Goal: Find specific page/section: Find specific page/section

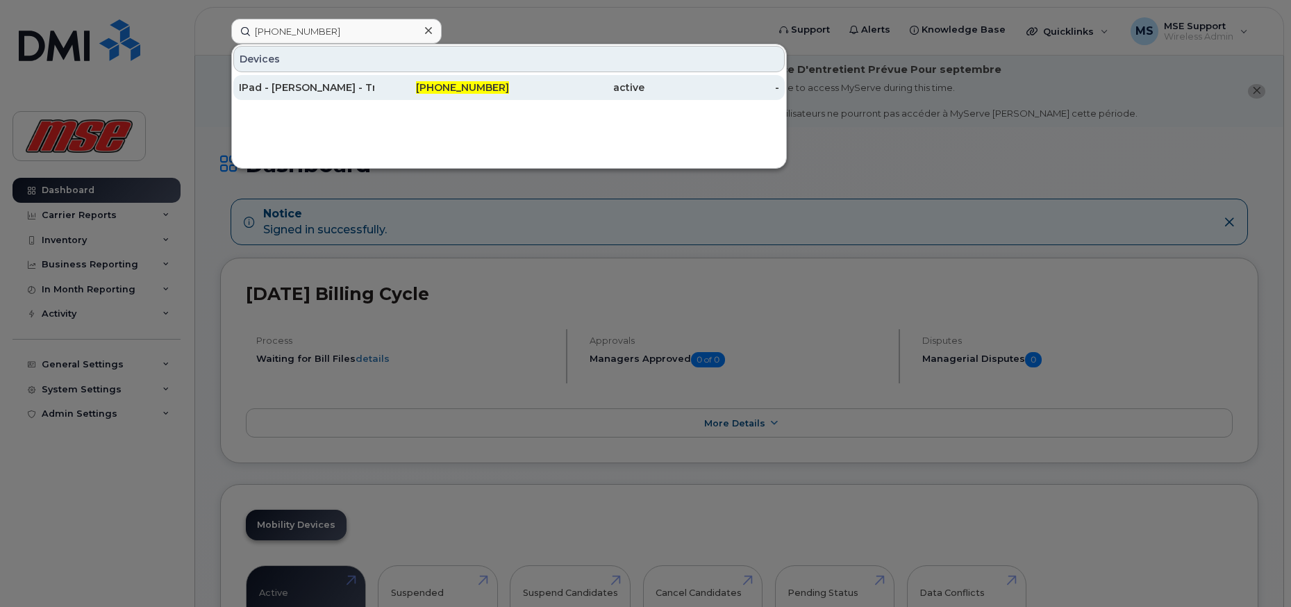
click at [279, 85] on div "IPad - [PERSON_NAME] - Travel Logs MSE1787" at bounding box center [306, 88] width 135 height 14
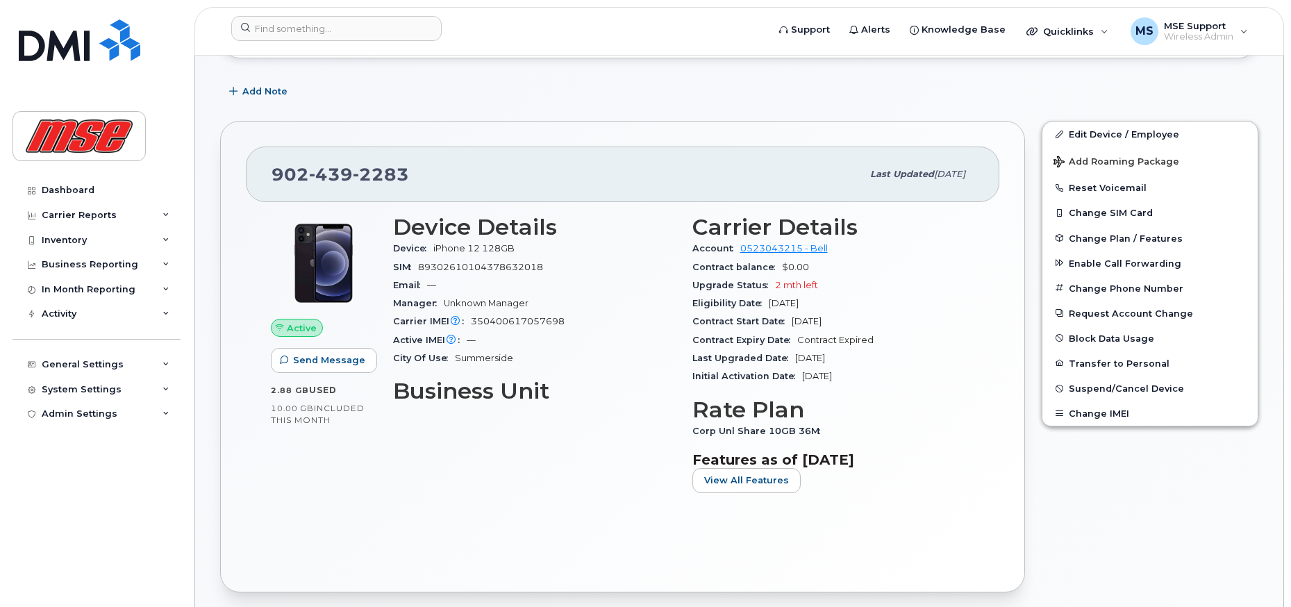
scroll to position [278, 0]
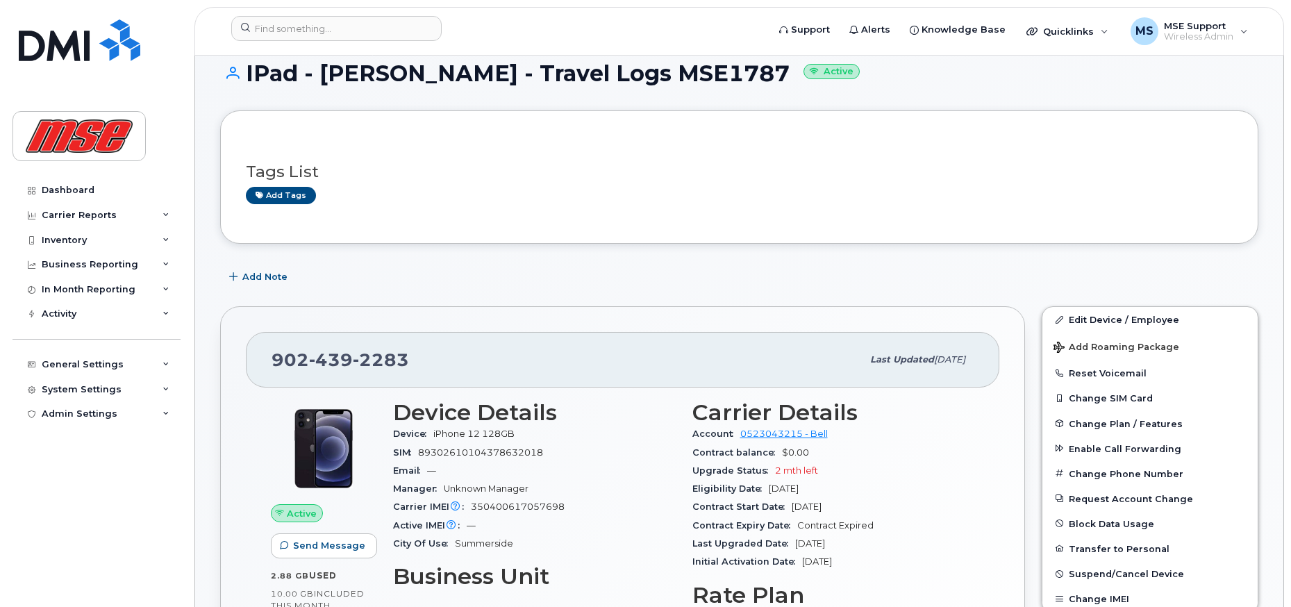
scroll to position [0, 0]
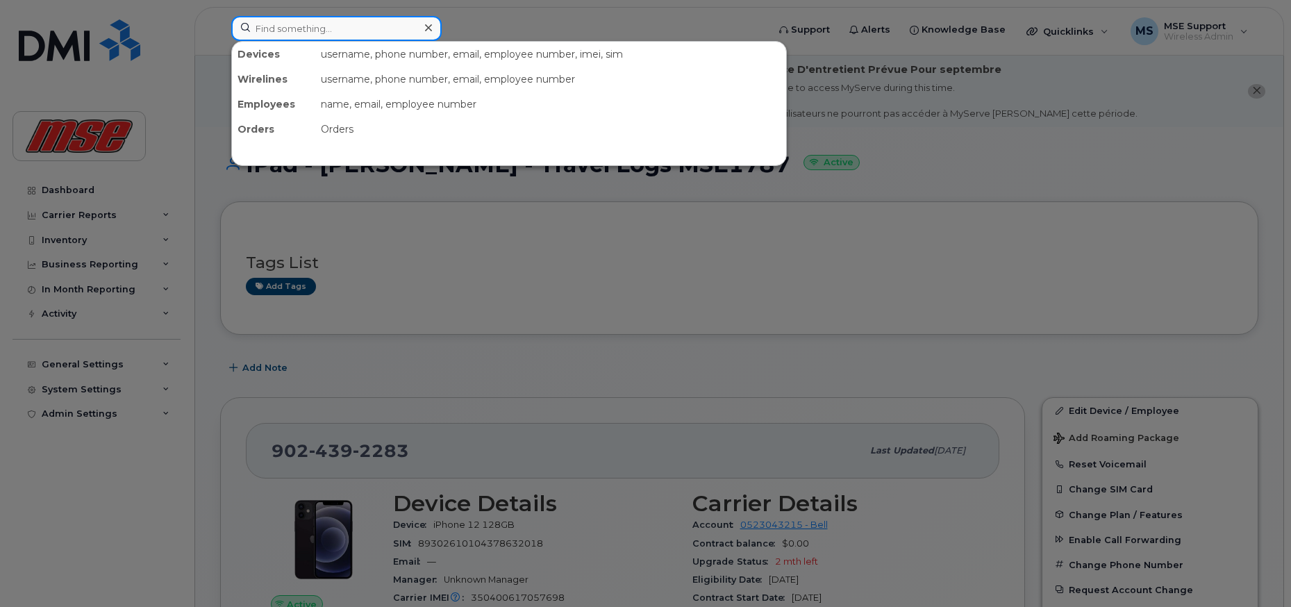
click at [360, 30] on input at bounding box center [336, 28] width 210 height 25
paste input "• 782-324-0259"
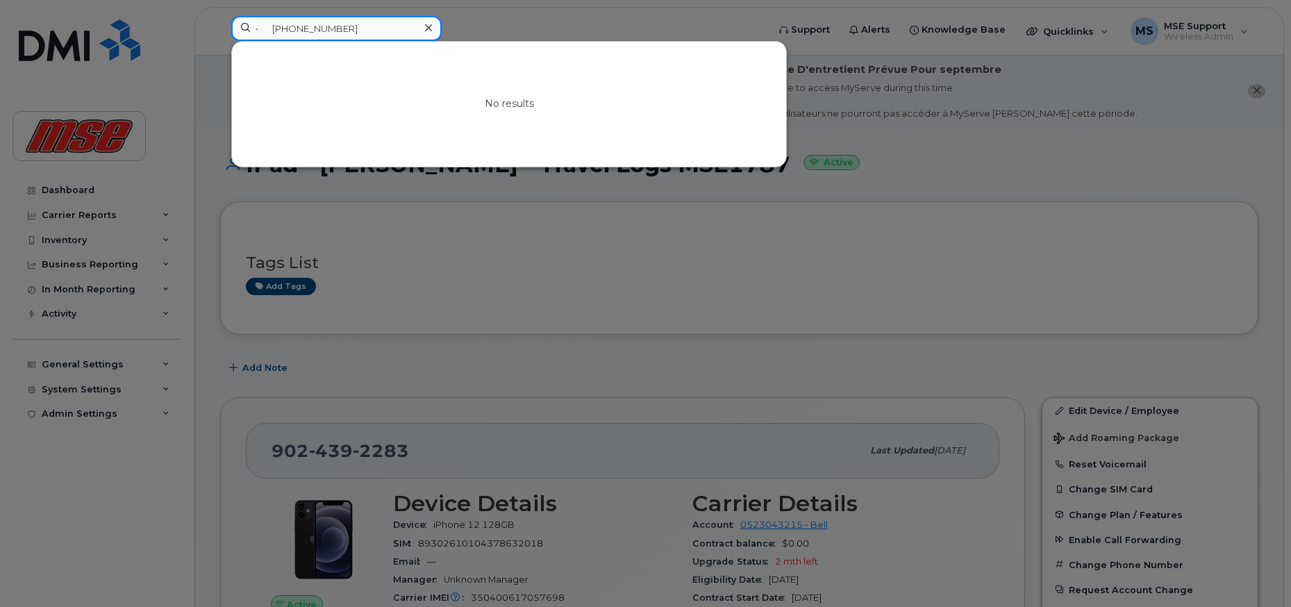
drag, startPoint x: 276, startPoint y: 26, endPoint x: 241, endPoint y: 28, distance: 34.8
click at [241, 28] on input "• 782-324-0259" at bounding box center [336, 28] width 210 height 25
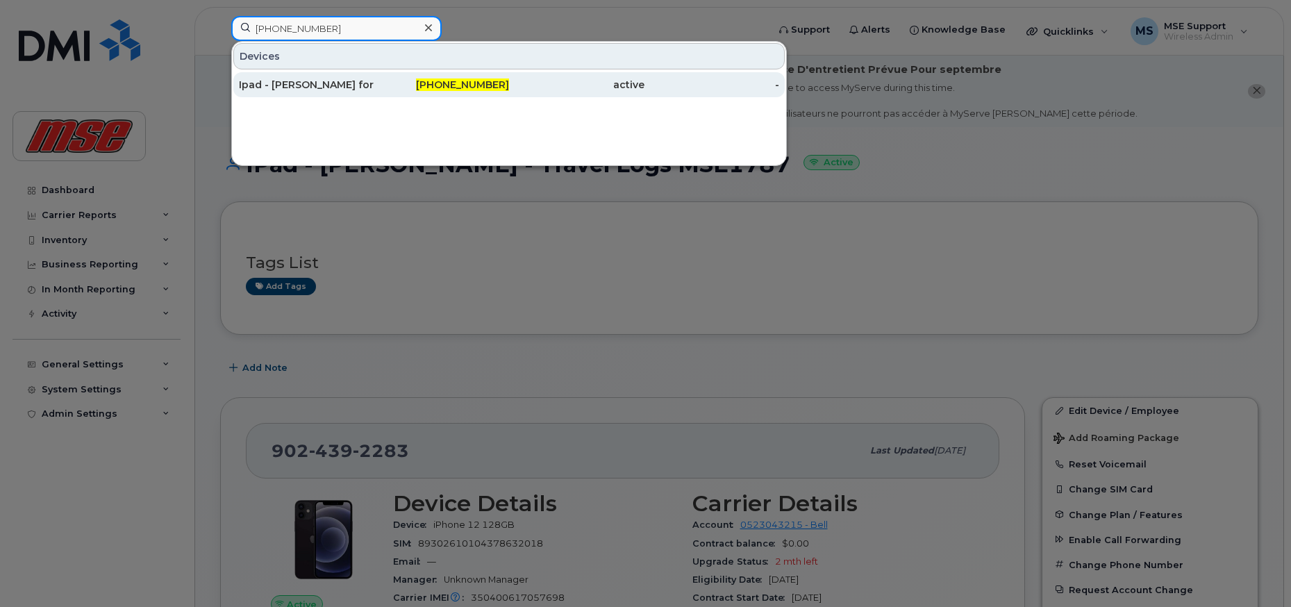
type input "782-324-0259"
click at [284, 81] on div "Ipad - Travis for Site" at bounding box center [306, 85] width 135 height 14
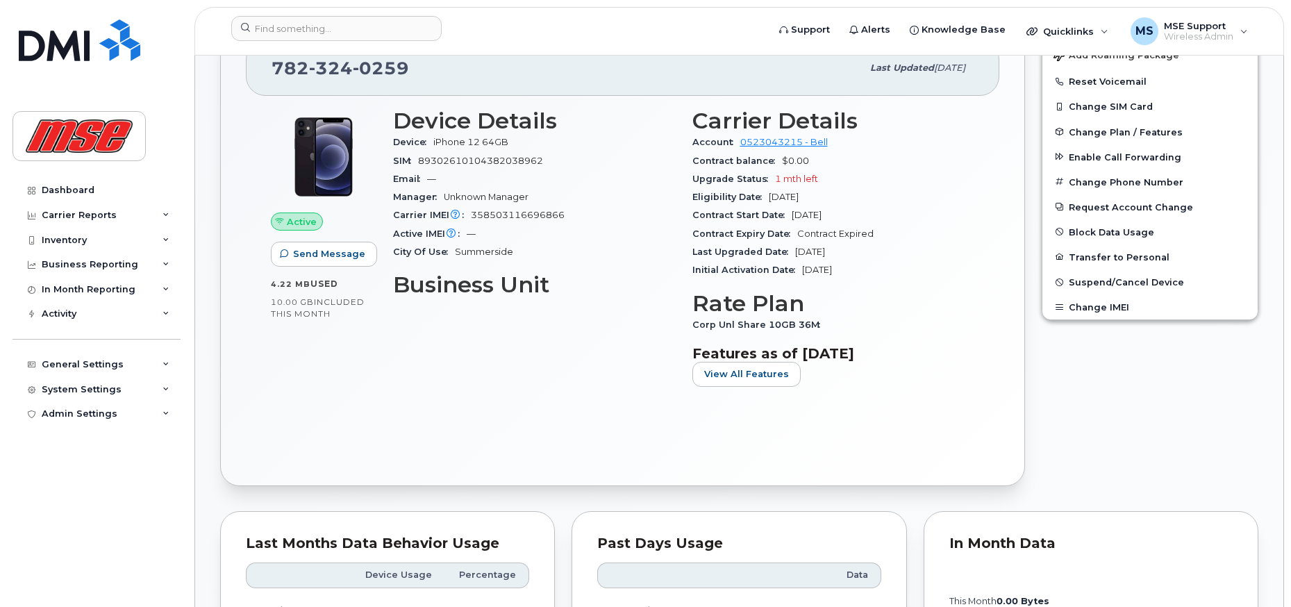
scroll to position [417, 0]
